Goal: Communication & Community: Share content

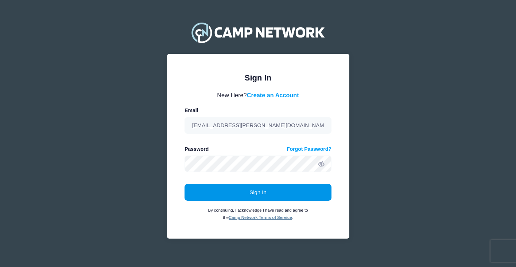
click at [248, 199] on button "Sign In" at bounding box center [258, 192] width 147 height 17
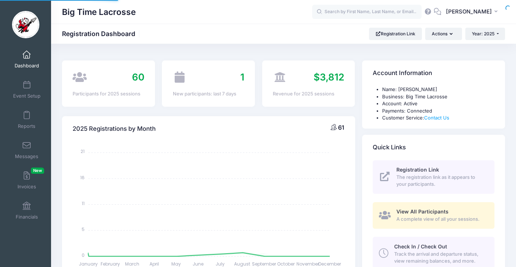
select select
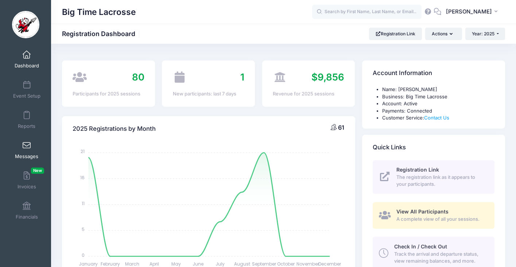
click at [27, 146] on span at bounding box center [27, 146] width 0 height 8
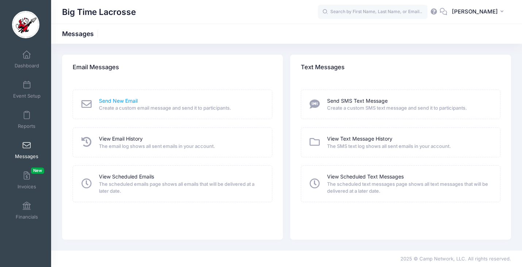
click at [118, 100] on link "Send New Email" at bounding box center [118, 101] width 39 height 8
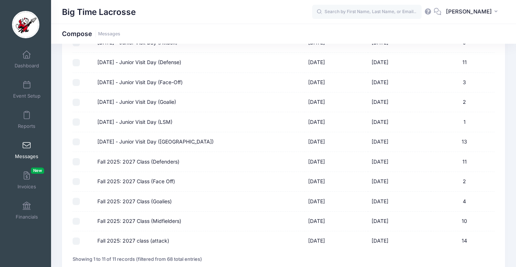
scroll to position [99, 0]
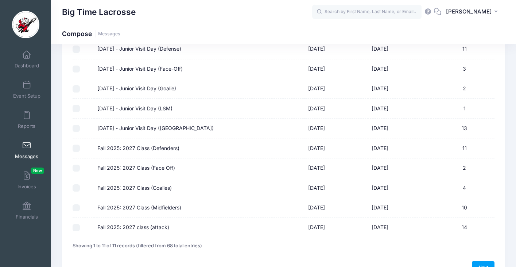
click at [77, 148] on input "Fall 2025: 2027 Class (Defenders)" at bounding box center [76, 148] width 7 height 7
checkbox input "true"
click at [76, 167] on input "Fall 2025: 2027 Class (Face Off)" at bounding box center [76, 168] width 7 height 7
checkbox input "true"
click at [77, 189] on input "Fall 2025: 2027 Class (Goalies)" at bounding box center [76, 188] width 7 height 7
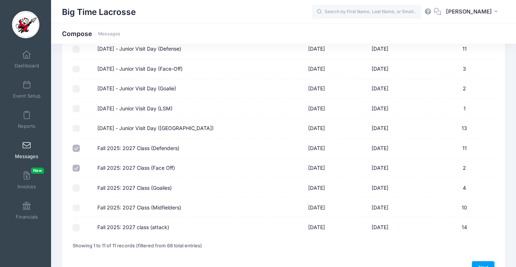
checkbox input "true"
click at [77, 209] on input "Fall 2025: 2027 Class (Midfielders)" at bounding box center [76, 208] width 7 height 7
checkbox input "true"
click at [77, 228] on input "Fall 2025: 2027 class (attack)" at bounding box center [76, 227] width 7 height 7
checkbox input "true"
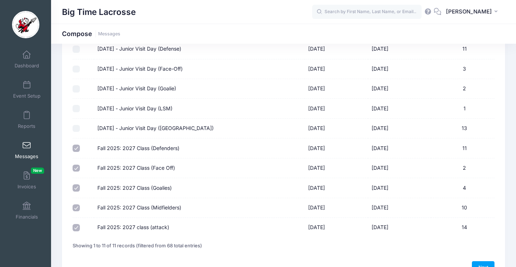
scroll to position [143, 0]
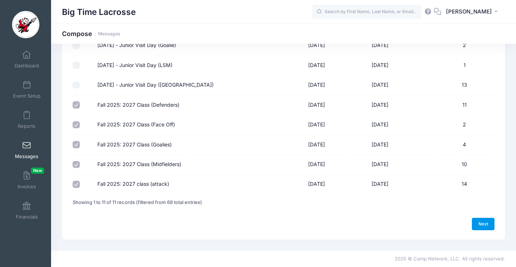
click at [480, 224] on link "Next" at bounding box center [483, 224] width 23 height 12
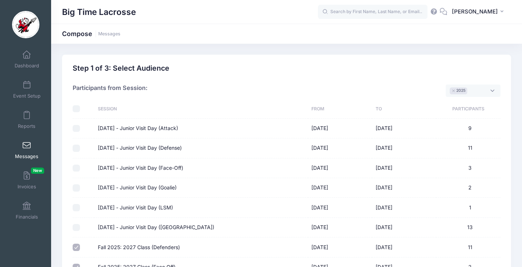
select select "50"
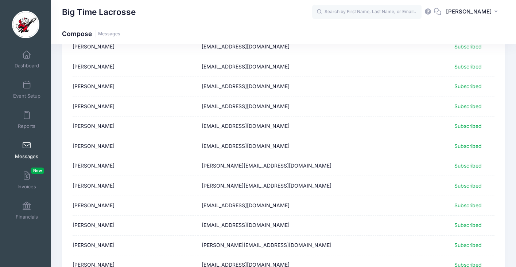
scroll to position [914, 0]
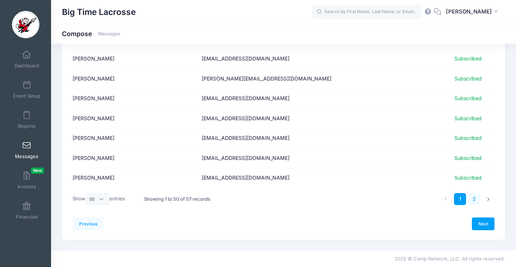
click at [475, 199] on link "2" at bounding box center [475, 199] width 12 height 12
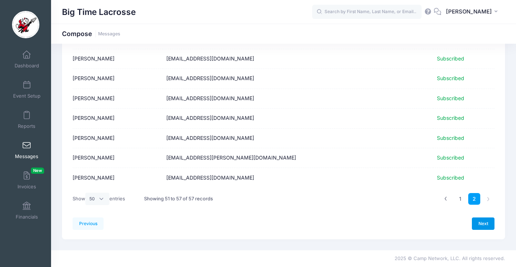
click at [481, 226] on link "Next" at bounding box center [483, 224] width 23 height 12
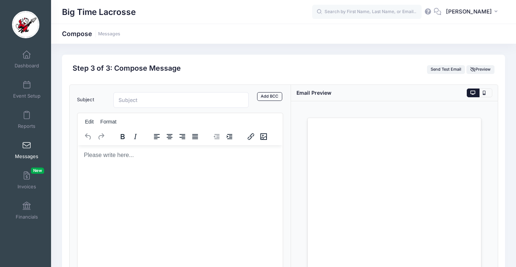
scroll to position [0, 0]
click at [173, 102] on input "Subject" at bounding box center [181, 100] width 136 height 16
type input "[PERSON_NAME] Lacrosse - Prospect Day"
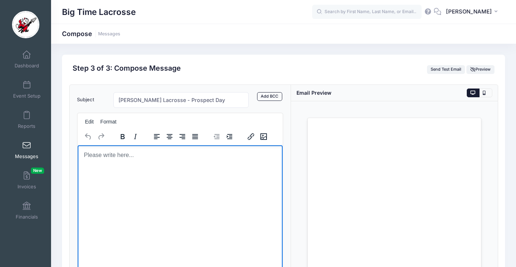
click at [145, 155] on p "Rich Text Area. Press ALT-0 for help." at bounding box center [180, 155] width 194 height 8
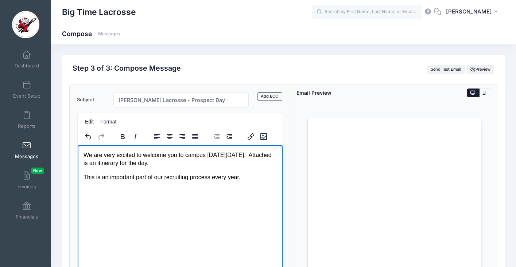
click at [96, 177] on p "This is an important part of our recruiting process every year." at bounding box center [180, 177] width 194 height 8
click at [119, 181] on p "This Prospect Day is an important part of our recruiting process every year." at bounding box center [180, 177] width 194 height 8
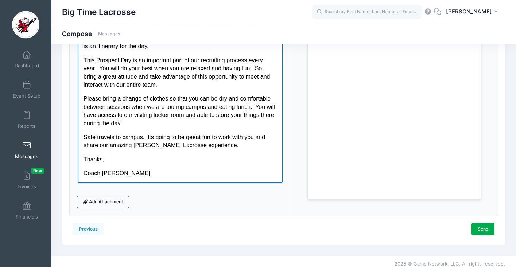
scroll to position [116, 0]
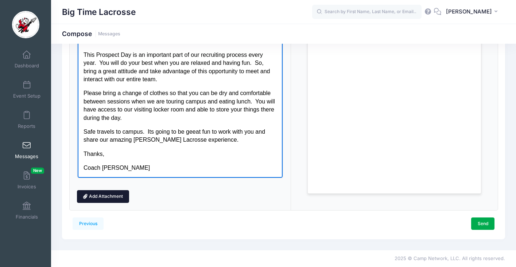
click at [103, 195] on link "Add Attachment" at bounding box center [103, 196] width 53 height 12
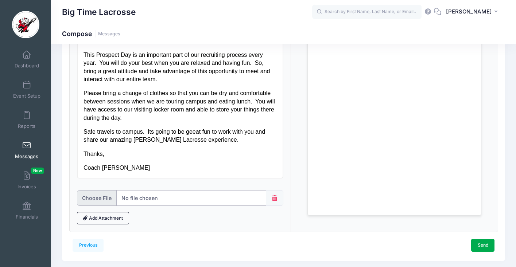
click at [102, 196] on input "file" at bounding box center [171, 198] width 189 height 16
type input "C:\fakepath\Prospect 2025.docx"
click at [165, 197] on input "file" at bounding box center [171, 198] width 189 height 16
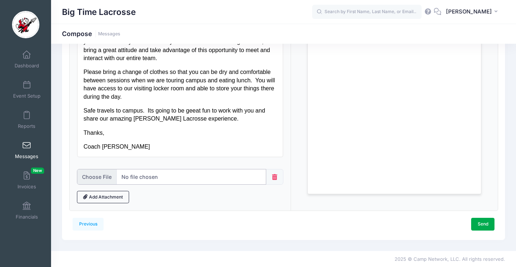
scroll to position [138, 0]
click at [274, 177] on icon at bounding box center [274, 177] width 7 height 6
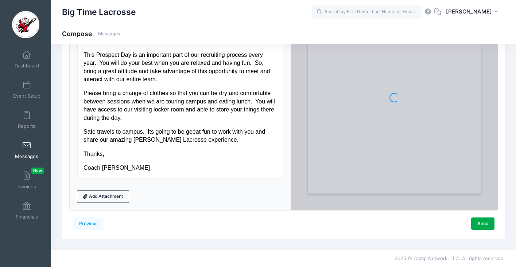
scroll to position [116, 0]
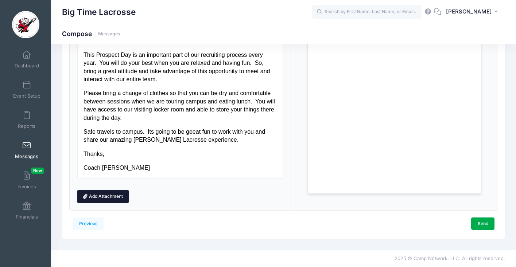
click at [113, 196] on link "Add Attachment" at bounding box center [103, 196] width 53 height 12
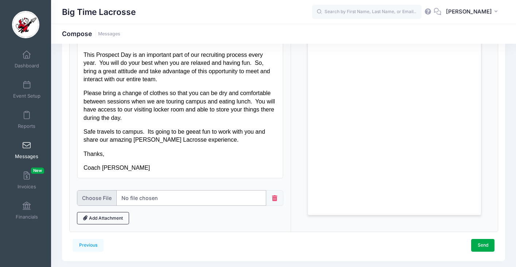
click at [117, 197] on input "file" at bounding box center [171, 198] width 189 height 16
click at [219, 193] on input "file" at bounding box center [171, 198] width 189 height 16
type input "C:\fakepath\Prospect 2025.docx"
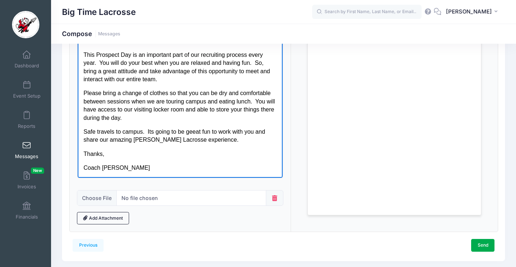
click at [153, 131] on p "Safe travels to campus. Its going to be geeat fun to work with you and share ou…" at bounding box center [180, 136] width 194 height 16
click at [196, 130] on p "Safe travels to campus. It's going to be geeat fun to work with you and share o…" at bounding box center [180, 136] width 194 height 16
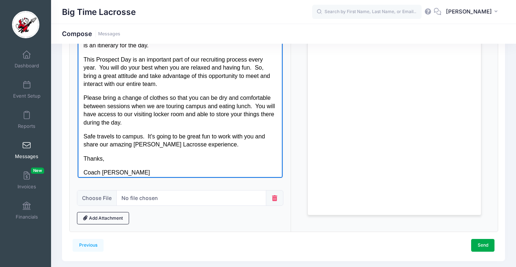
scroll to position [0, 0]
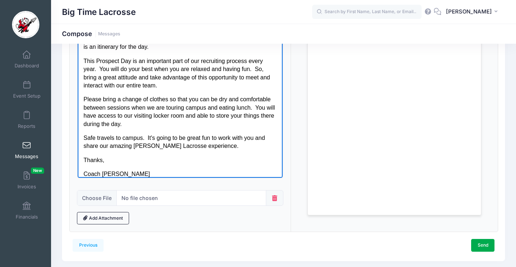
click at [258, 116] on p "Please bring a change of clothes so that you can be dry and comfortable between…" at bounding box center [180, 111] width 194 height 33
click at [482, 244] on link "Send" at bounding box center [482, 245] width 23 height 12
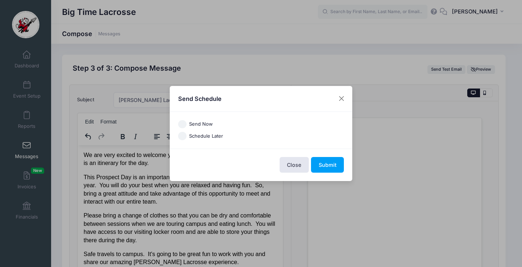
click at [182, 123] on input "Send Now" at bounding box center [182, 124] width 8 height 8
radio input "true"
click at [324, 165] on button "Submit" at bounding box center [327, 165] width 33 height 16
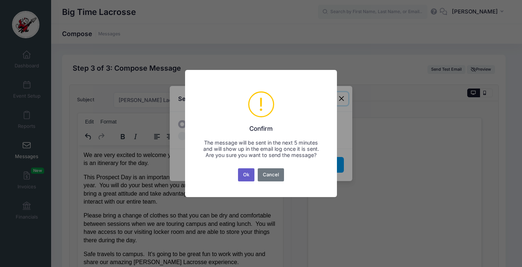
click at [247, 175] on button "Ok" at bounding box center [246, 175] width 17 height 13
